Goal: Transaction & Acquisition: Purchase product/service

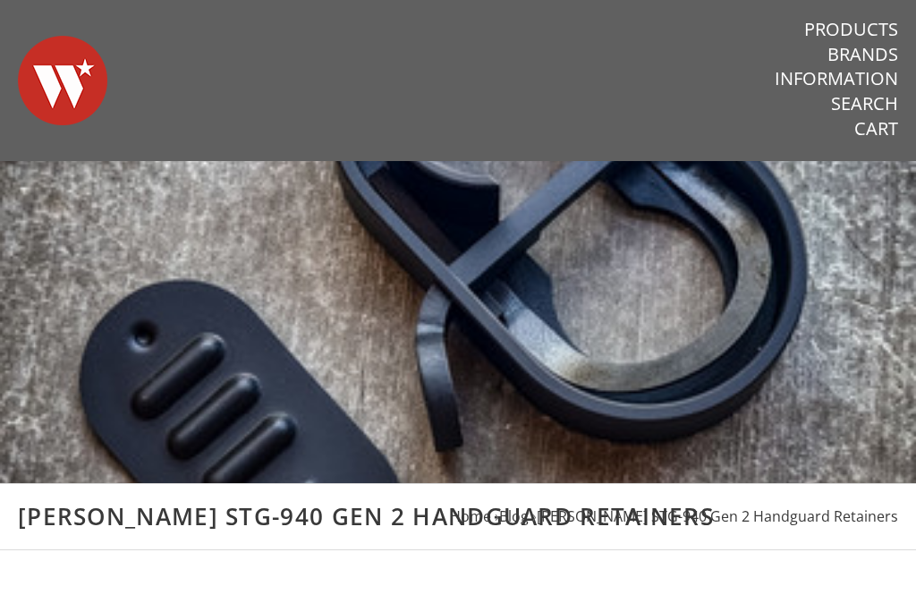
click at [874, 25] on link "Products" at bounding box center [851, 29] width 94 height 23
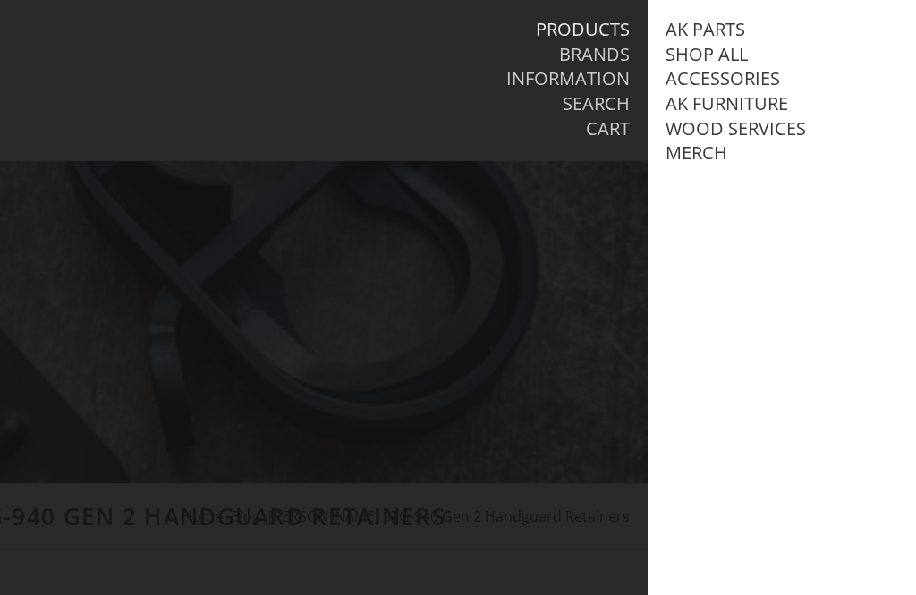
click at [736, 24] on link "AK Parts" at bounding box center [706, 29] width 80 height 23
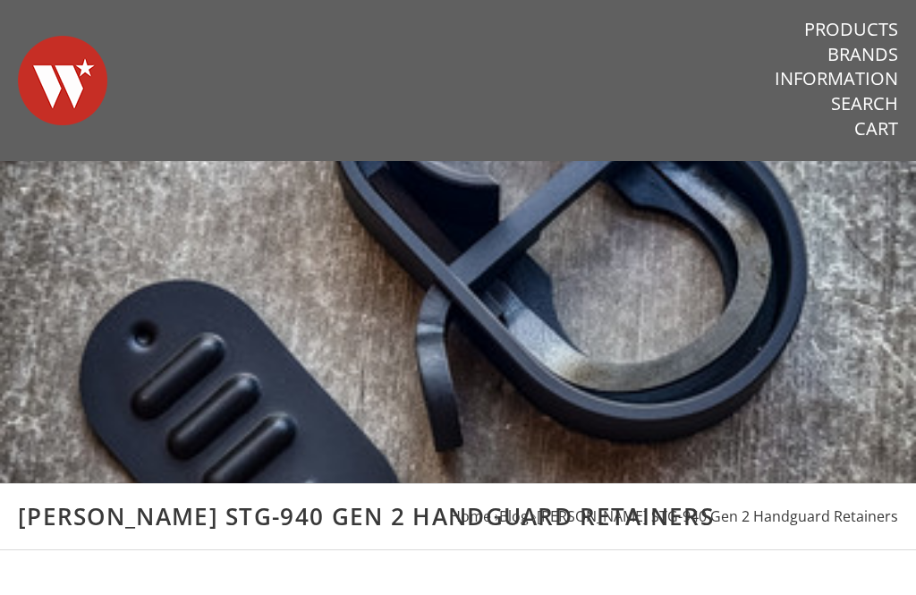
click at [862, 23] on link "Products" at bounding box center [851, 29] width 94 height 23
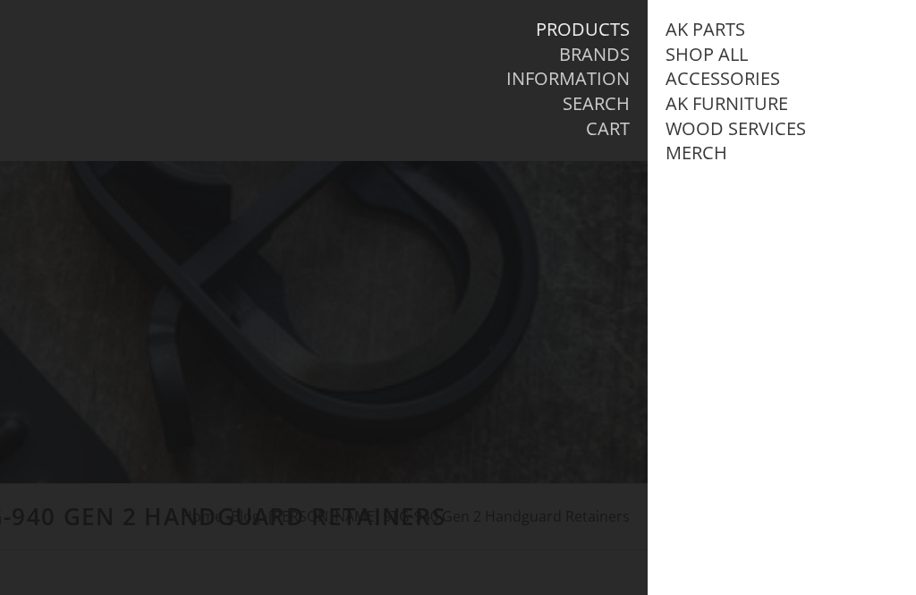
click at [717, 18] on link "AK Parts" at bounding box center [706, 29] width 80 height 23
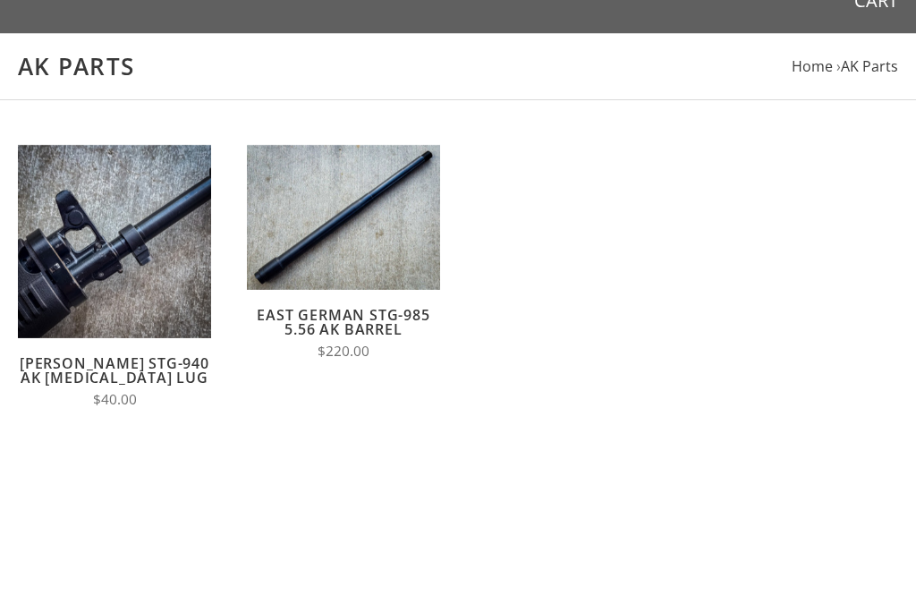
scroll to position [140, 0]
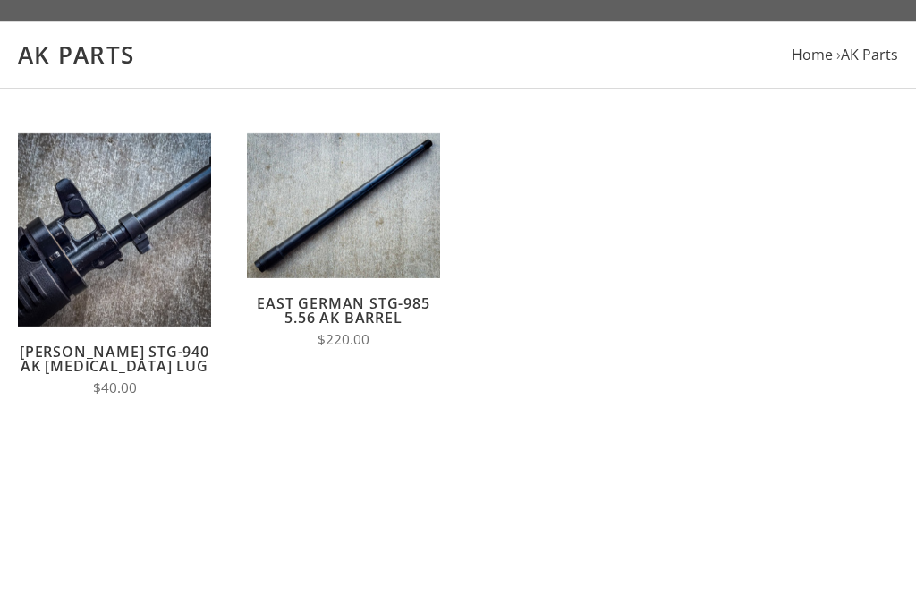
click at [81, 215] on li "Choose Options" at bounding box center [114, 229] width 179 height 33
click at [61, 236] on span "Choose Options" at bounding box center [115, 230] width 122 height 22
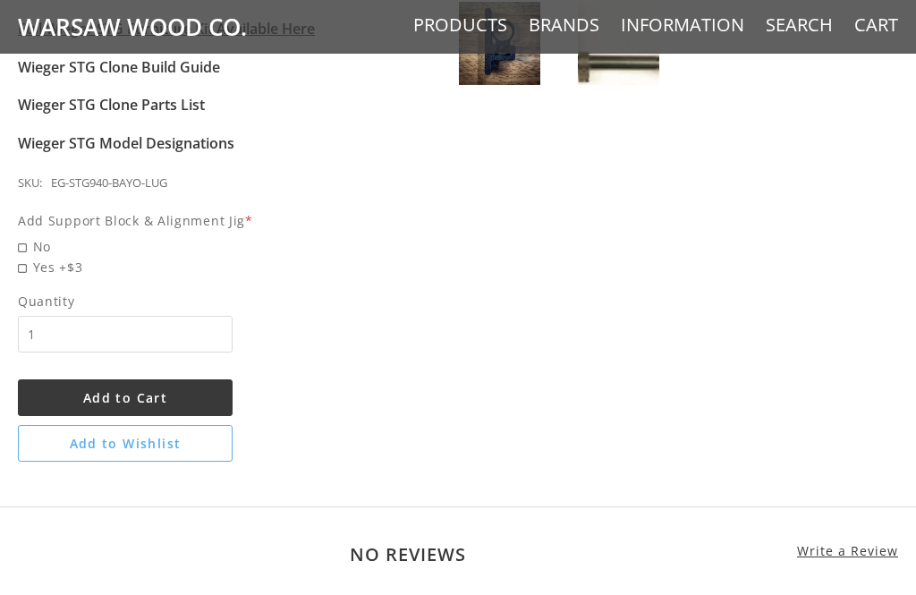
scroll to position [920, 0]
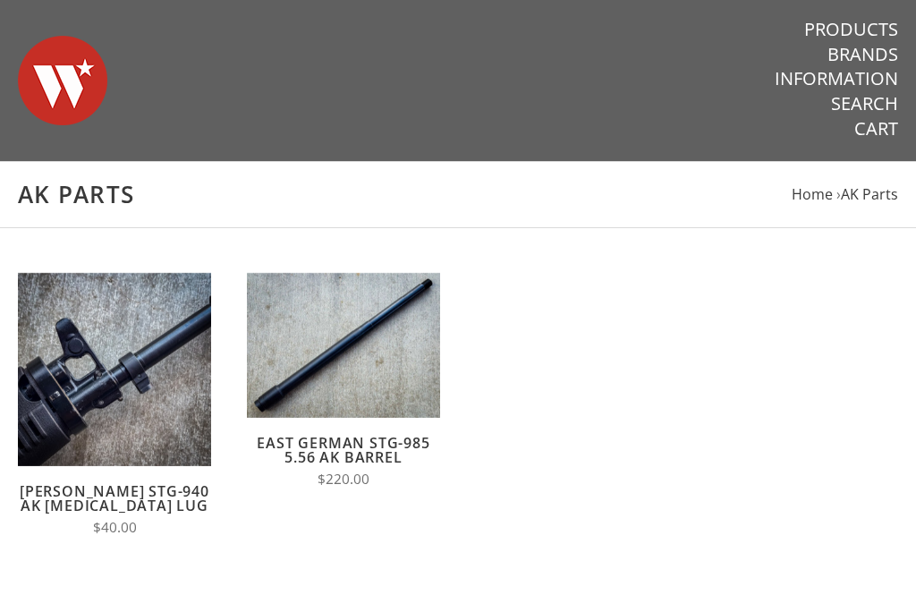
scroll to position [172, 0]
